Goal: Book appointment/travel/reservation

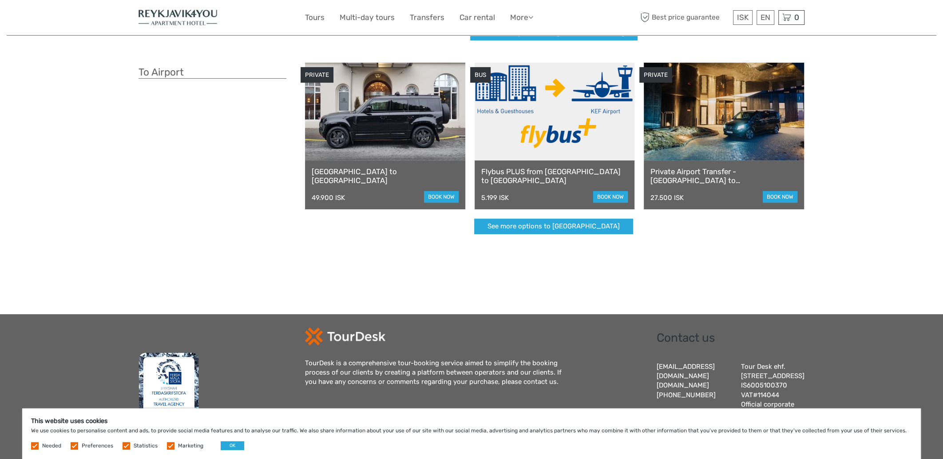
scroll to position [255, 0]
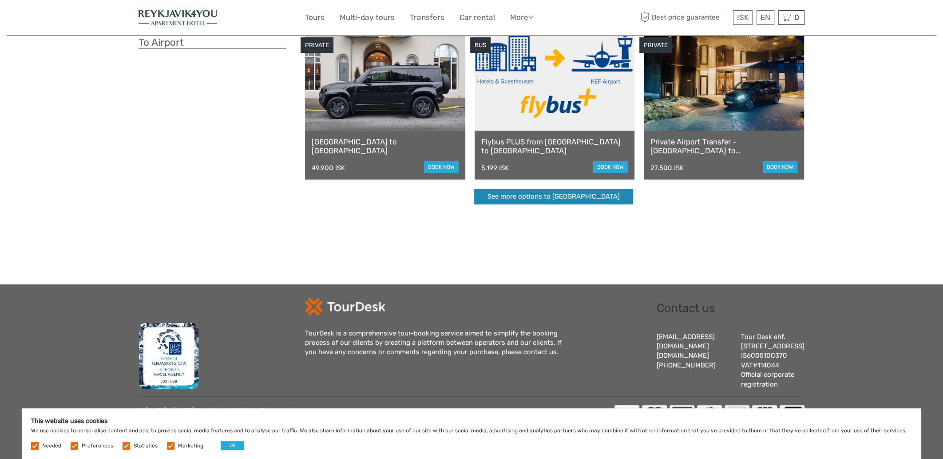
click at [540, 190] on link "See more options to Keflavík airport" at bounding box center [553, 197] width 159 height 16
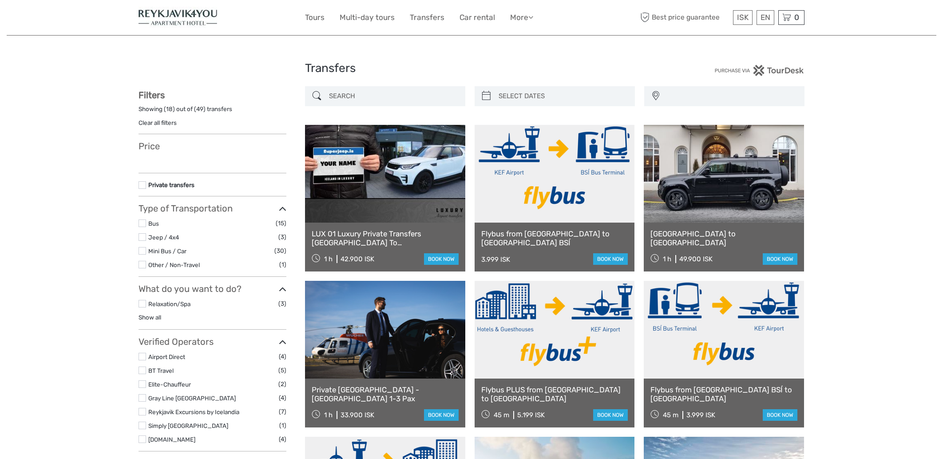
select select
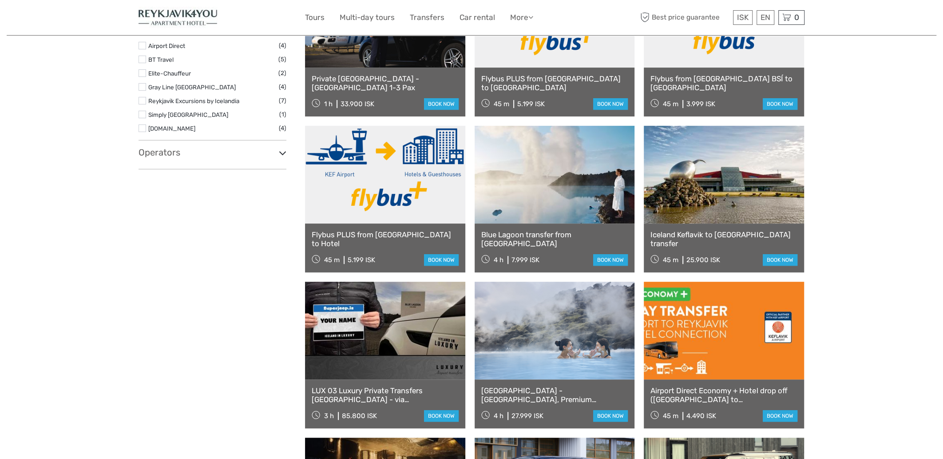
scroll to position [325, 0]
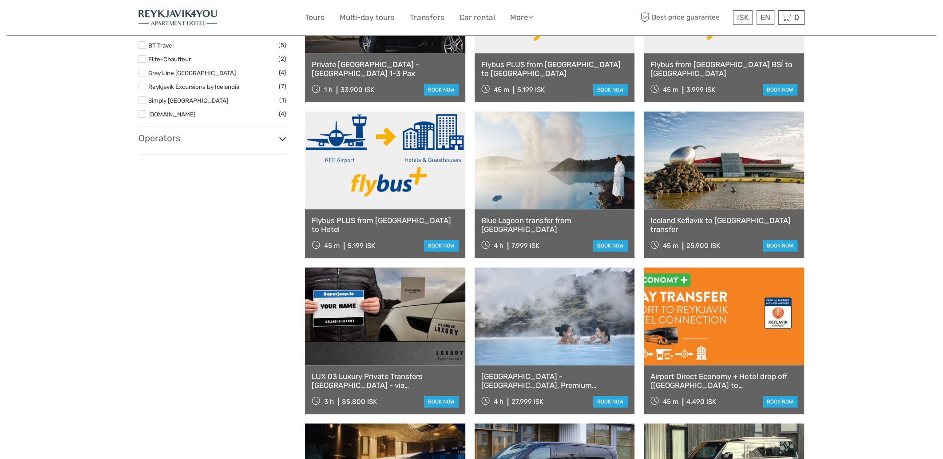
select select
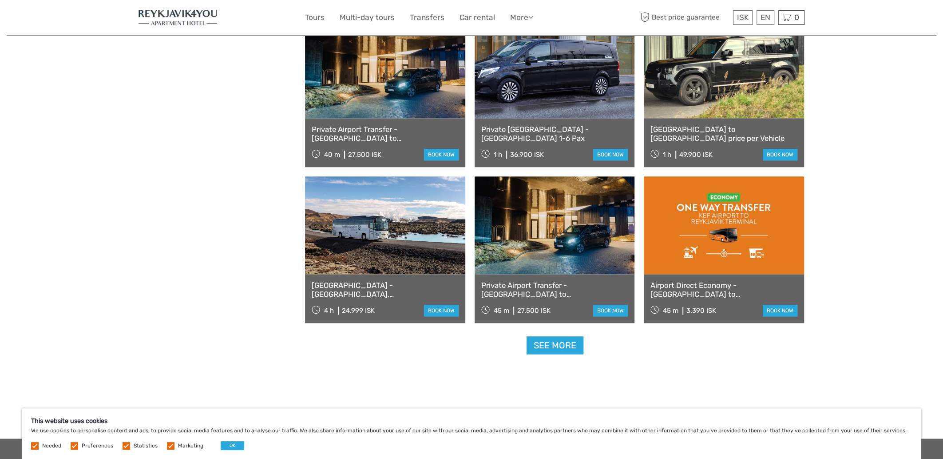
scroll to position [754, 0]
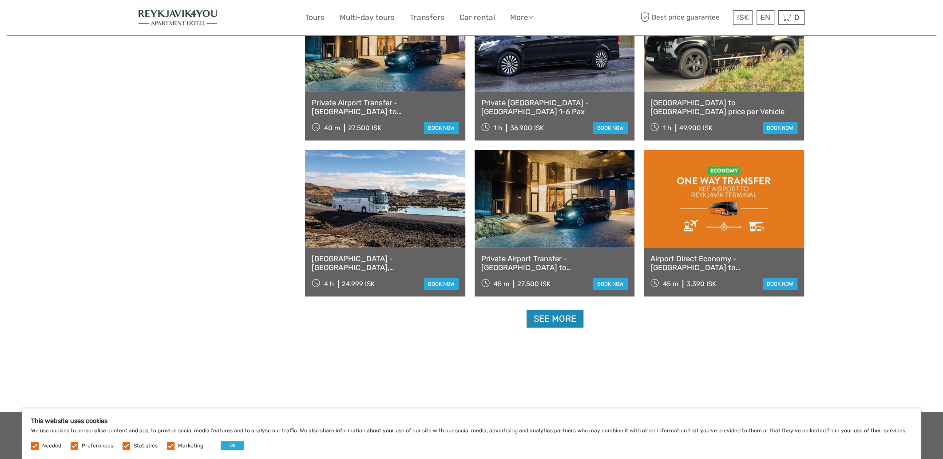
click at [550, 317] on link "See more" at bounding box center [555, 319] width 57 height 18
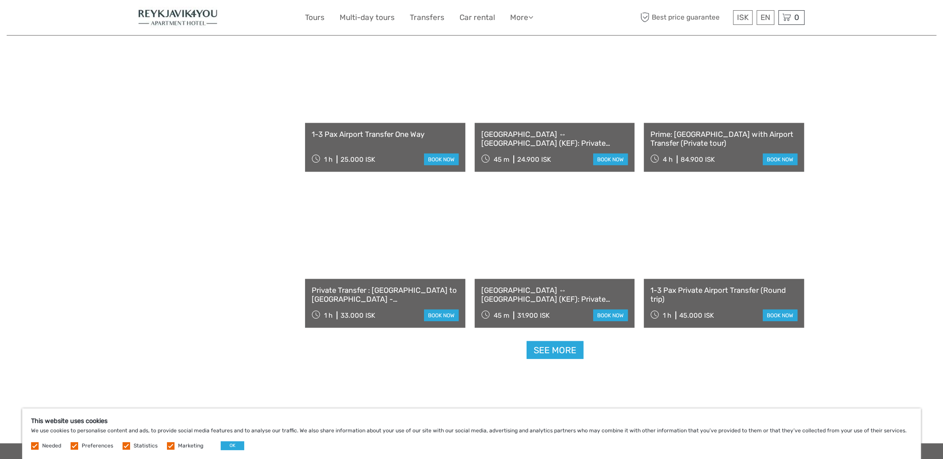
scroll to position [1643, 0]
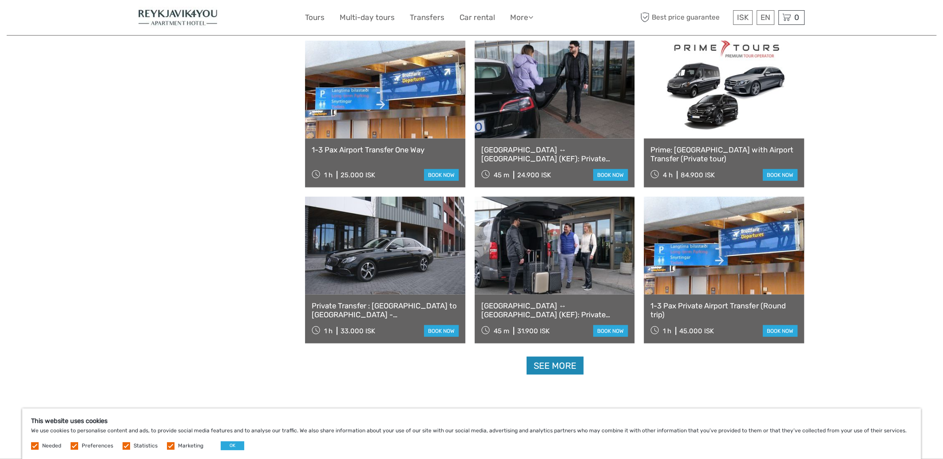
click at [553, 366] on link "See more" at bounding box center [555, 366] width 57 height 18
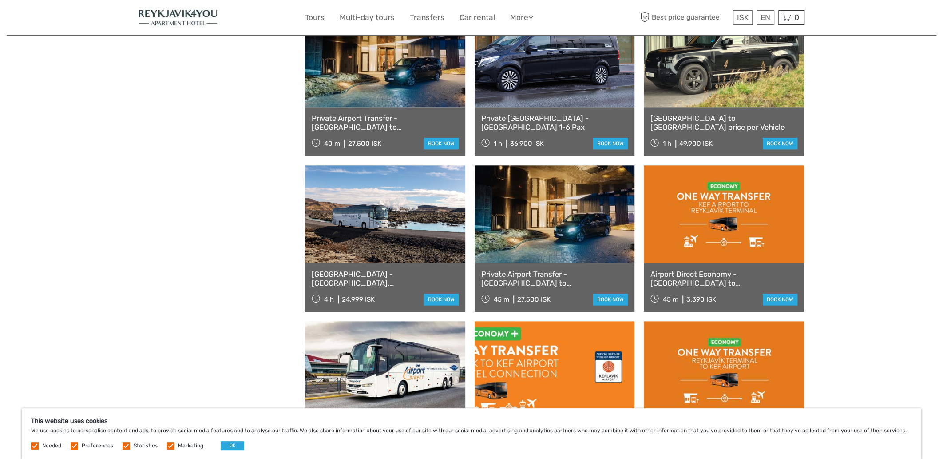
scroll to position [754, 0]
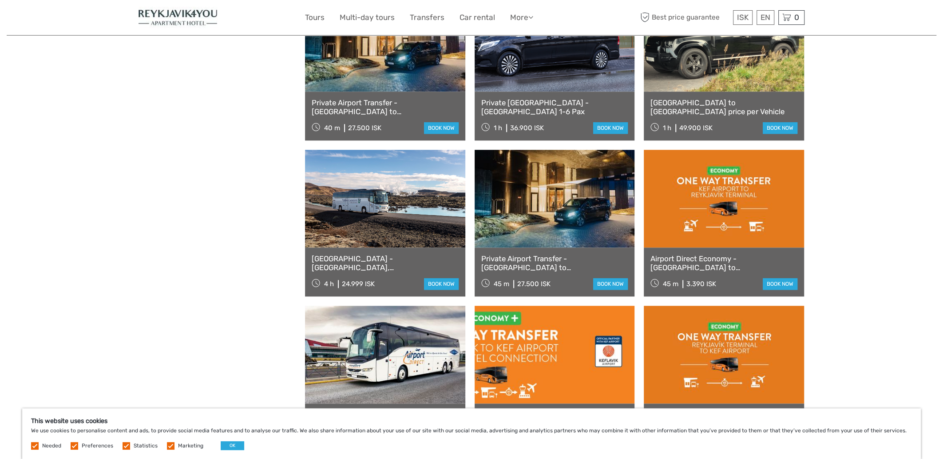
click at [764, 259] on link "Airport Direct Economy - Keflavik Airport to Reykjavik Terminal" at bounding box center [724, 263] width 147 height 18
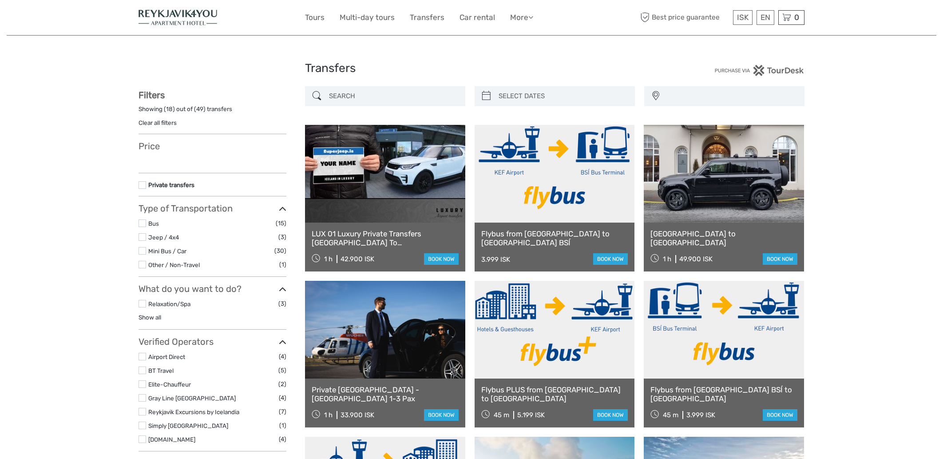
select select
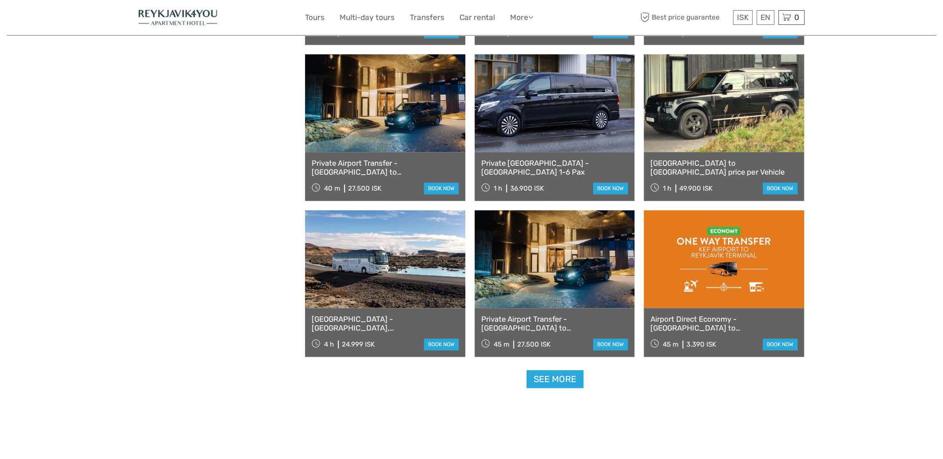
select select
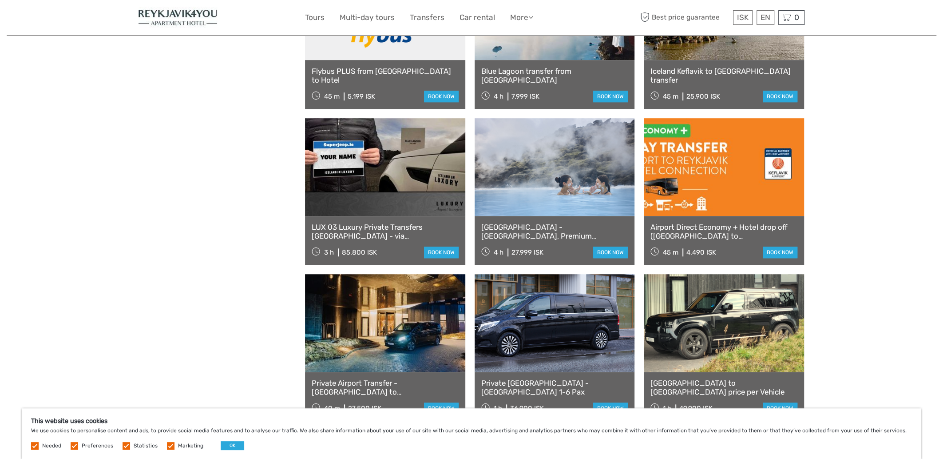
scroll to position [399, 0]
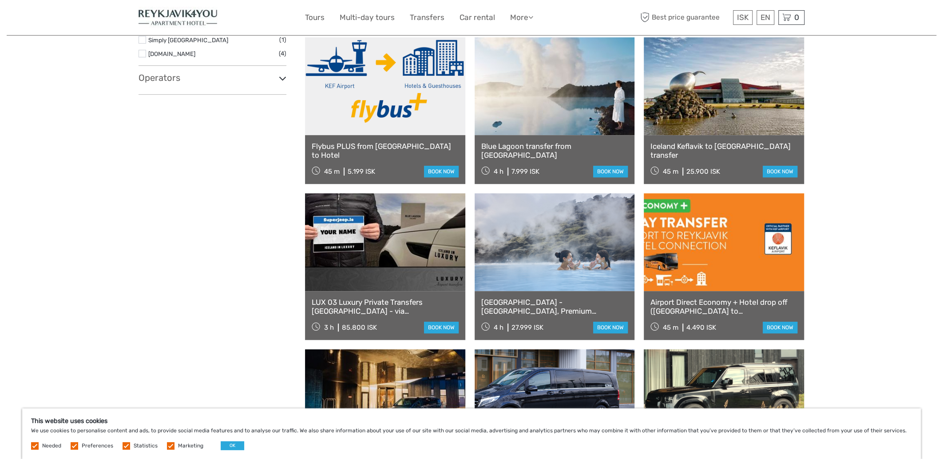
click at [763, 274] on link at bounding box center [724, 242] width 160 height 98
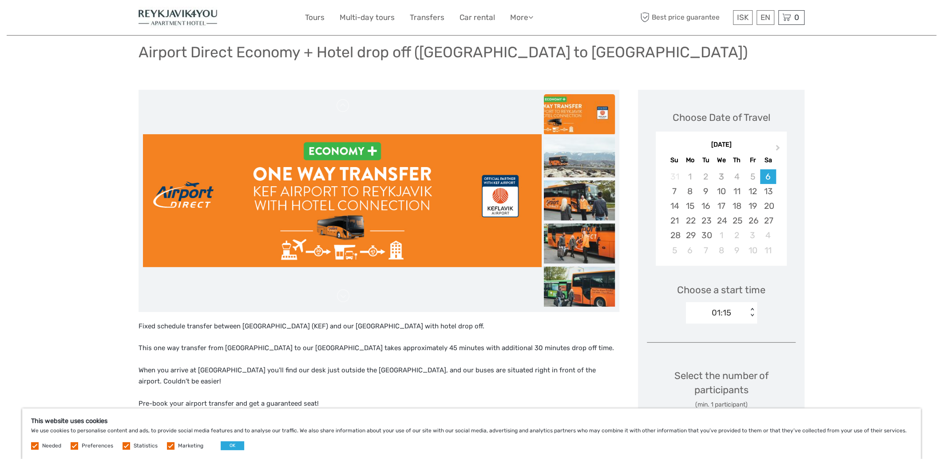
scroll to position [133, 0]
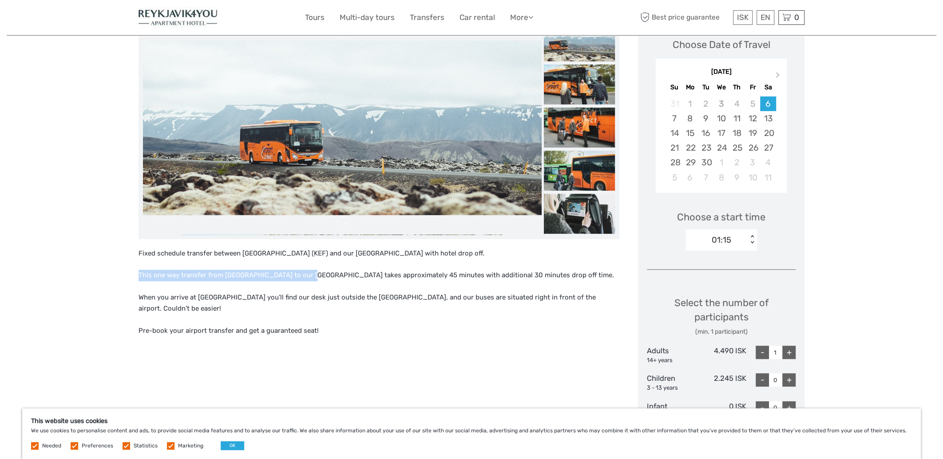
drag, startPoint x: 138, startPoint y: 275, endPoint x: 298, endPoint y: 274, distance: 160.3
click at [298, 274] on div "Region / Starts from: Capital Region Travel method: Bus 45 minutes Verified Ope…" at bounding box center [472, 453] width 930 height 1173
click at [321, 282] on div "Fixed schedule transfer between [GEOGRAPHIC_DATA] (KEF) and our [GEOGRAPHIC_DAT…" at bounding box center [379, 329] width 481 height 162
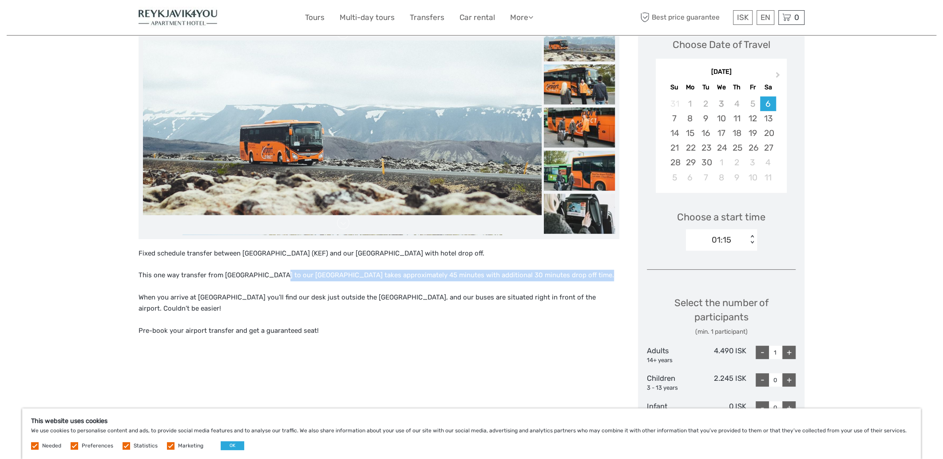
drag, startPoint x: 269, startPoint y: 274, endPoint x: 589, endPoint y: 274, distance: 319.7
click at [589, 274] on p "This one way transfer from [GEOGRAPHIC_DATA] to our [GEOGRAPHIC_DATA] takes app…" at bounding box center [379, 276] width 481 height 12
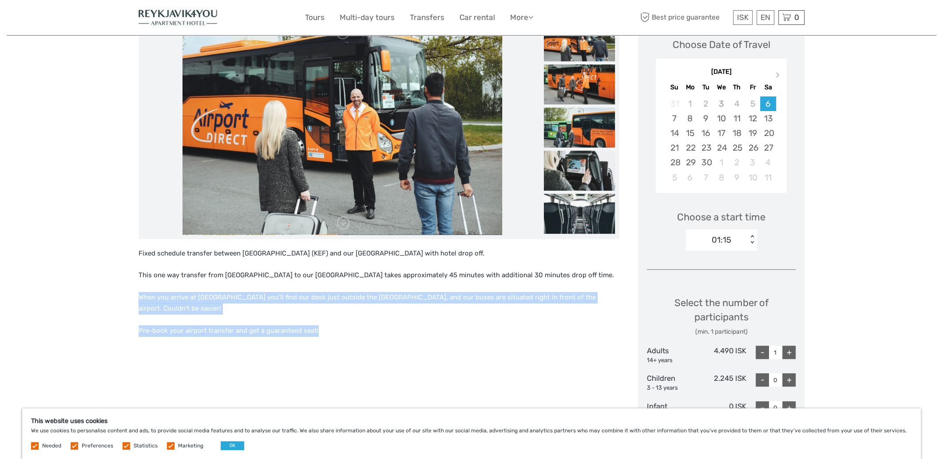
drag, startPoint x: 141, startPoint y: 297, endPoint x: 594, endPoint y: 312, distance: 453.6
click at [621, 310] on div "Fixed schedule transfer between [GEOGRAPHIC_DATA] (KEF) and our [GEOGRAPHIC_DAT…" at bounding box center [389, 403] width 500 height 773
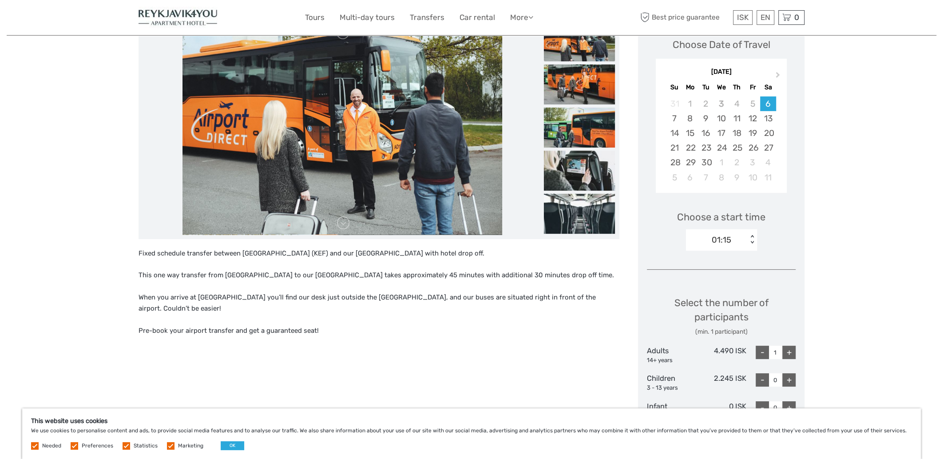
click at [541, 325] on div "Fixed schedule transfer between [GEOGRAPHIC_DATA] (KEF) and our [GEOGRAPHIC_DAT…" at bounding box center [379, 329] width 481 height 162
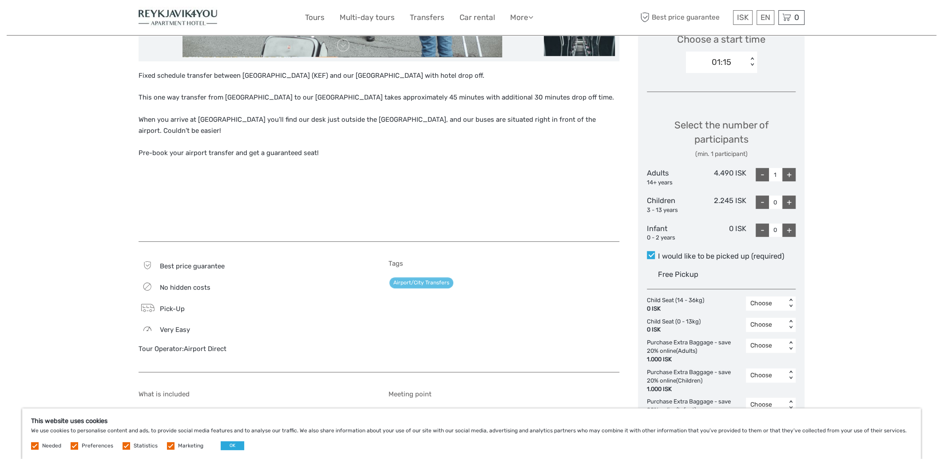
scroll to position [311, 0]
click at [792, 175] on div "+" at bounding box center [788, 173] width 13 height 13
type input "2"
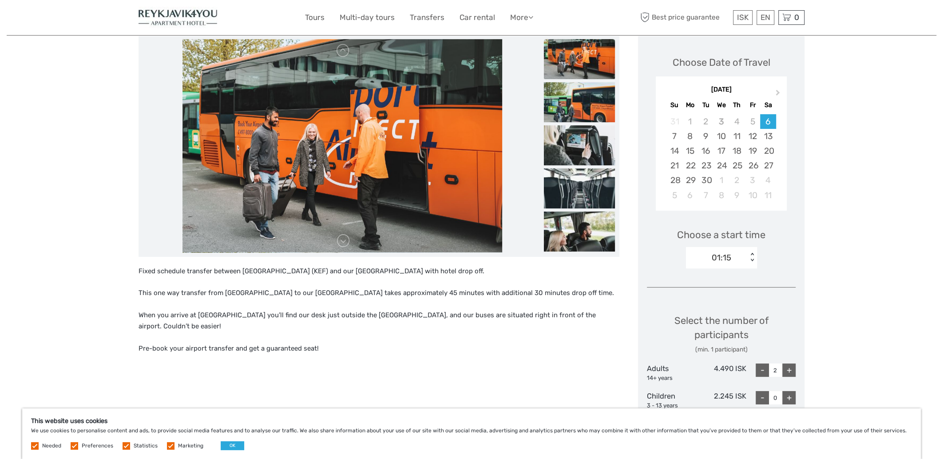
scroll to position [44, 0]
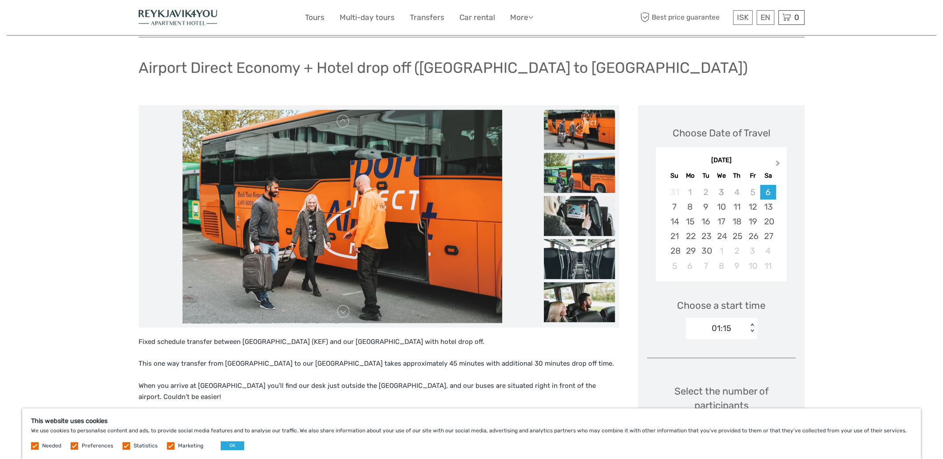
click at [778, 162] on span "Next Month" at bounding box center [778, 165] width 0 height 13
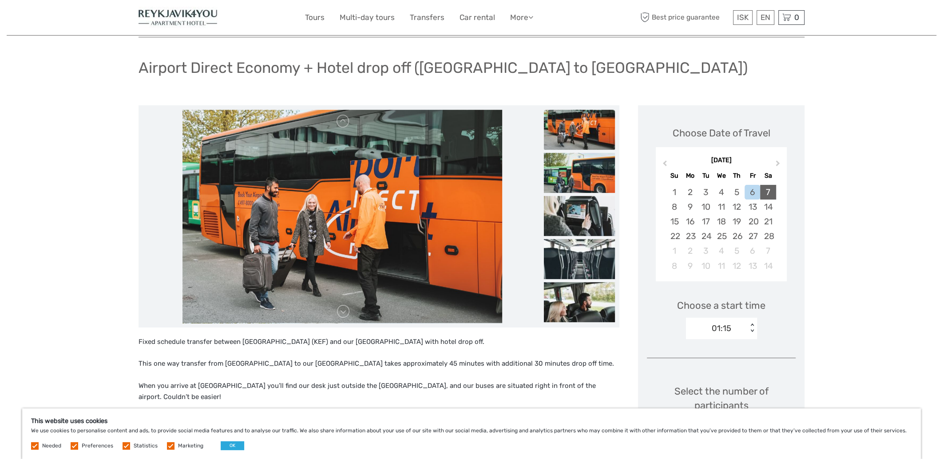
click at [763, 191] on div "7" at bounding box center [768, 192] width 16 height 15
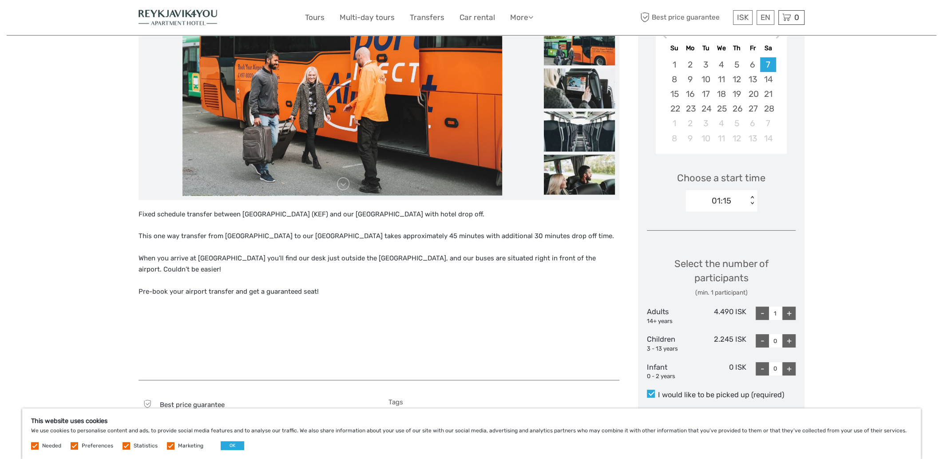
scroll to position [177, 0]
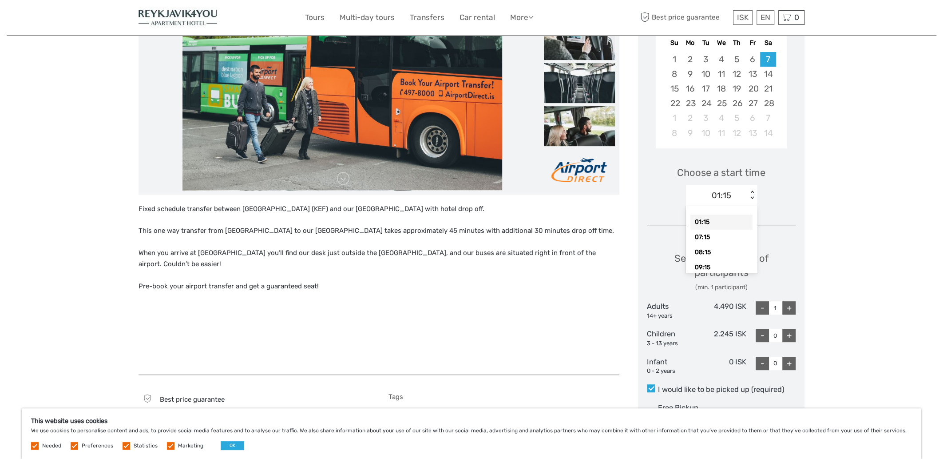
click at [731, 195] on div "01:15" at bounding box center [717, 195] width 62 height 13
click at [721, 245] on div "15:15" at bounding box center [722, 249] width 62 height 15
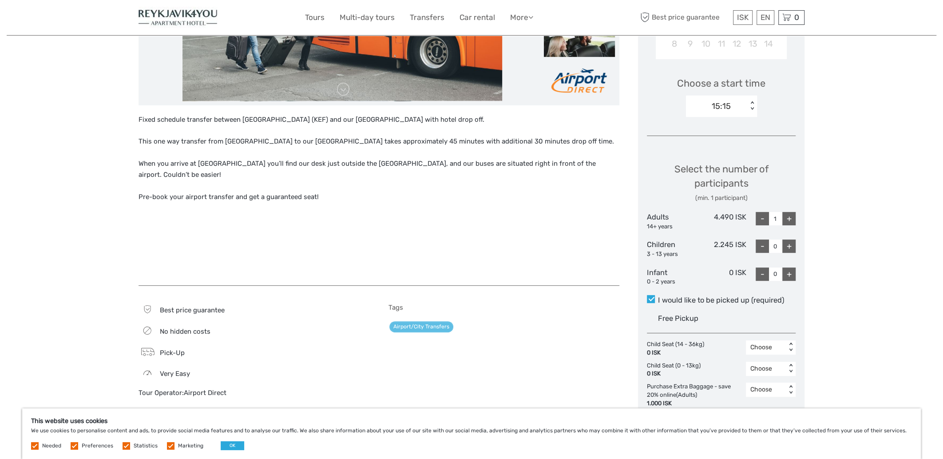
click at [792, 221] on div "+" at bounding box center [788, 218] width 13 height 13
type input "2"
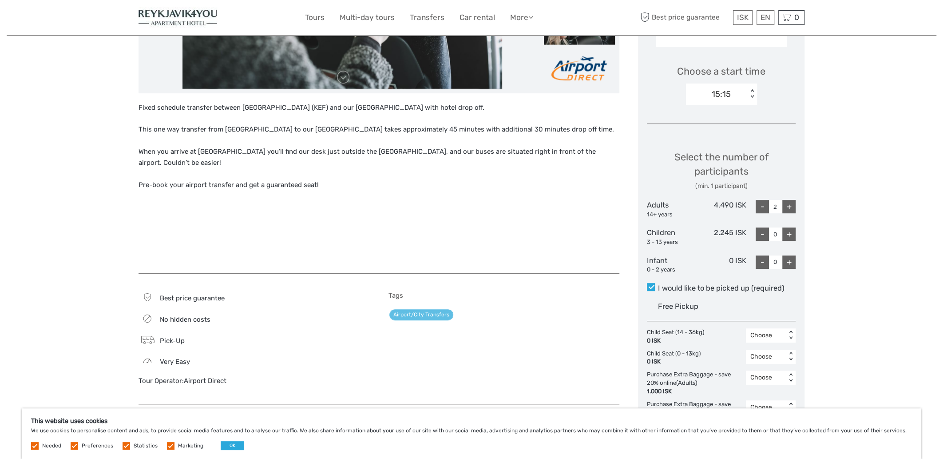
scroll to position [177, 0]
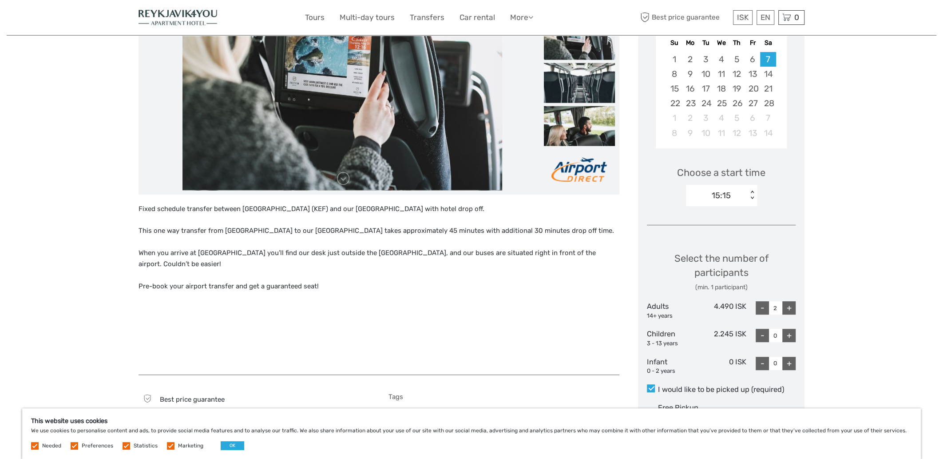
drag, startPoint x: 494, startPoint y: 207, endPoint x: 529, endPoint y: 207, distance: 35.5
click at [529, 207] on p "Fixed schedule transfer between [GEOGRAPHIC_DATA] (KEF) and our [GEOGRAPHIC_DAT…" at bounding box center [379, 209] width 481 height 12
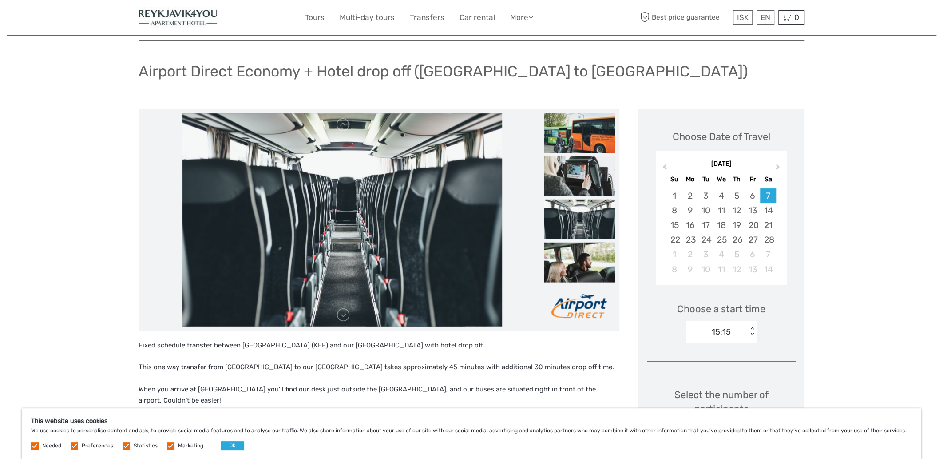
scroll to position [0, 0]
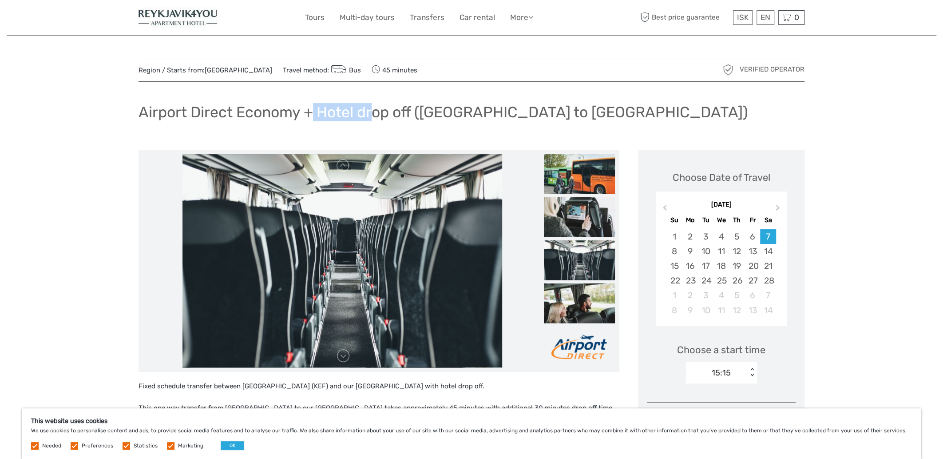
drag, startPoint x: 314, startPoint y: 113, endPoint x: 377, endPoint y: 113, distance: 62.2
click at [377, 113] on h1 "Airport Direct Economy + Hotel drop off ([GEOGRAPHIC_DATA] to [GEOGRAPHIC_DATA])" at bounding box center [443, 112] width 609 height 18
